Goal: Navigation & Orientation: Find specific page/section

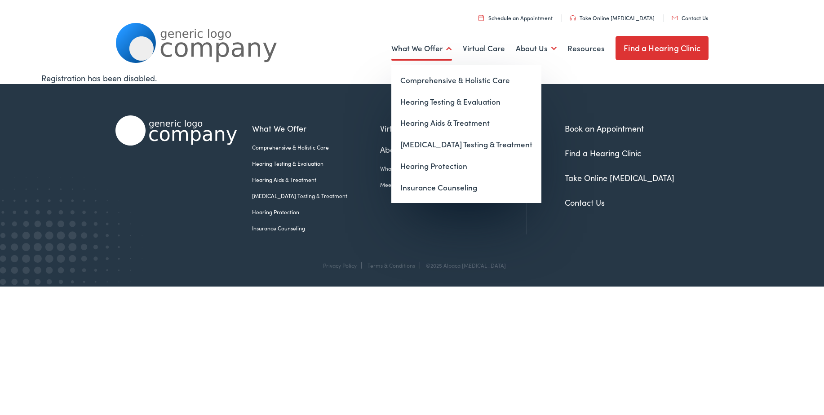
click at [413, 48] on link "What We Offer" at bounding box center [422, 48] width 61 height 33
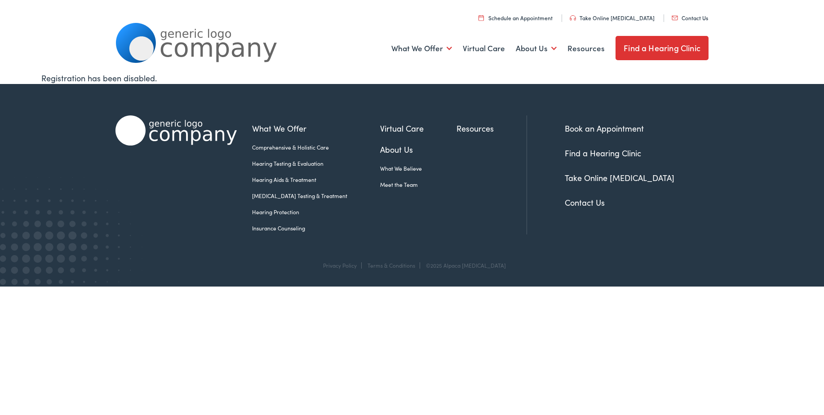
click at [380, 147] on link "About Us" at bounding box center [418, 149] width 76 height 12
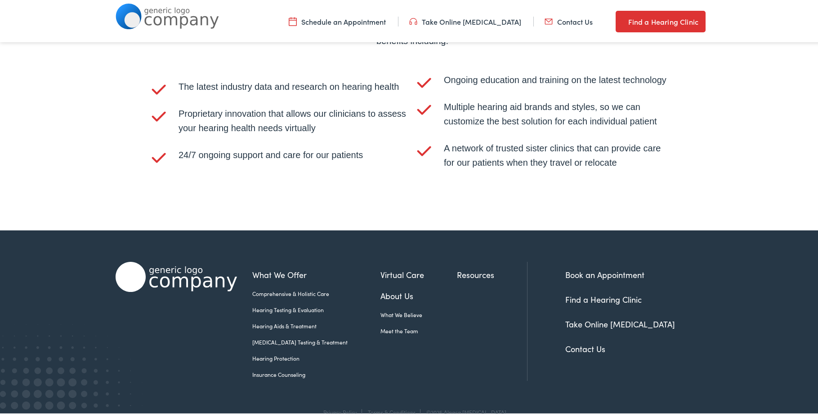
scroll to position [1883, 0]
